Goal: Navigation & Orientation: Find specific page/section

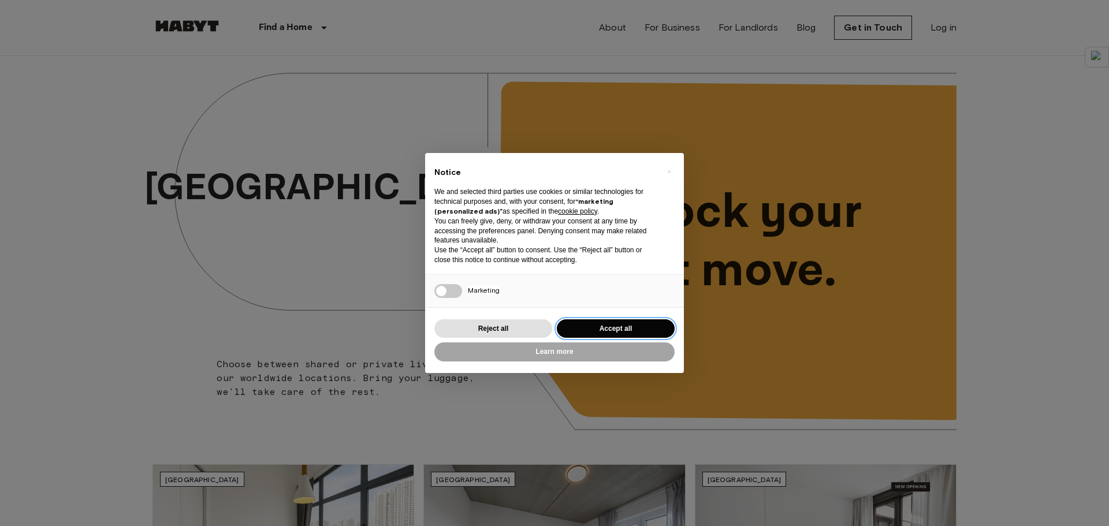
click at [638, 332] on button "Accept all" at bounding box center [616, 328] width 118 height 19
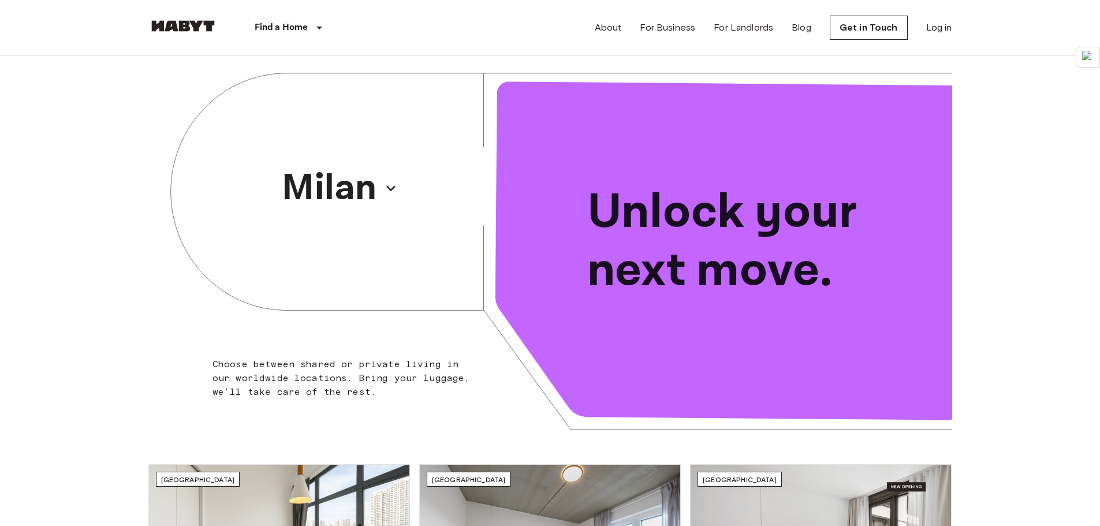
click at [403, 184] on div "Milan" at bounding box center [349, 188] width 402 height 265
click at [384, 181] on p "Select city" at bounding box center [329, 188] width 183 height 55
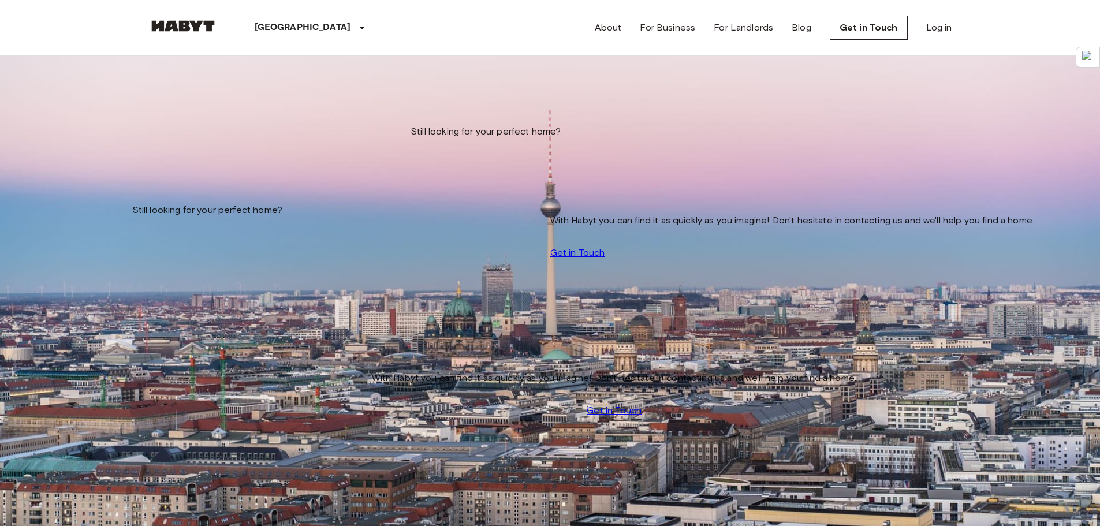
click at [202, 28] on img at bounding box center [182, 26] width 69 height 12
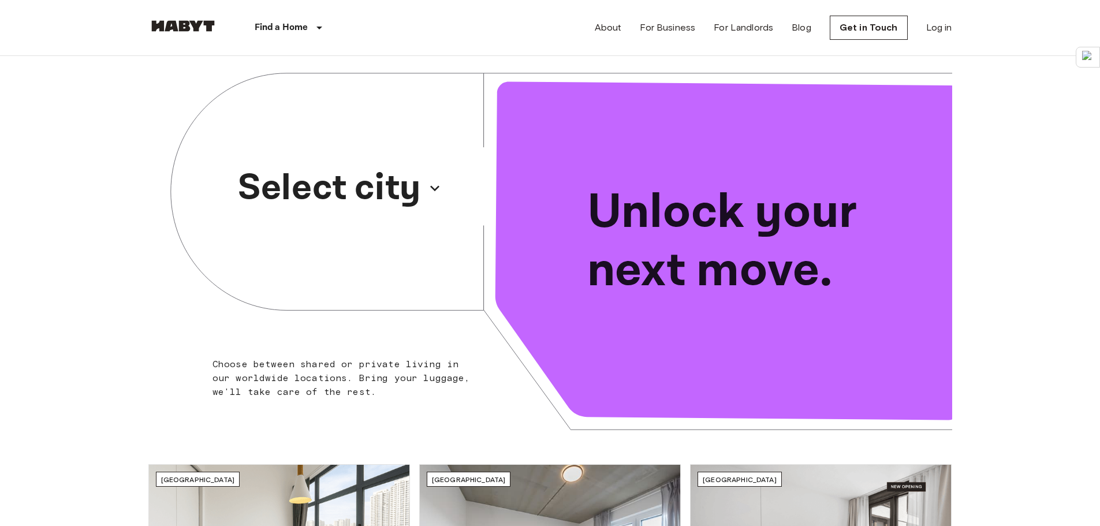
click at [401, 185] on p "Select city" at bounding box center [329, 188] width 183 height 55
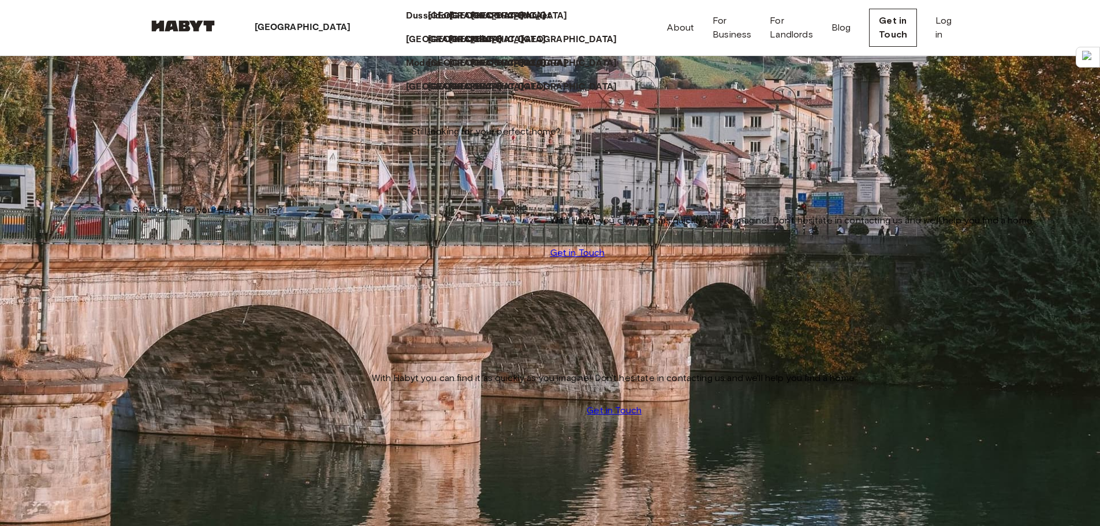
click at [428, 70] on div "[GEOGRAPHIC_DATA]" at bounding box center [439, 59] width 22 height 24
click at [430, 70] on p "[GEOGRAPHIC_DATA]" at bounding box center [478, 64] width 96 height 14
